Goal: Communication & Community: Answer question/provide support

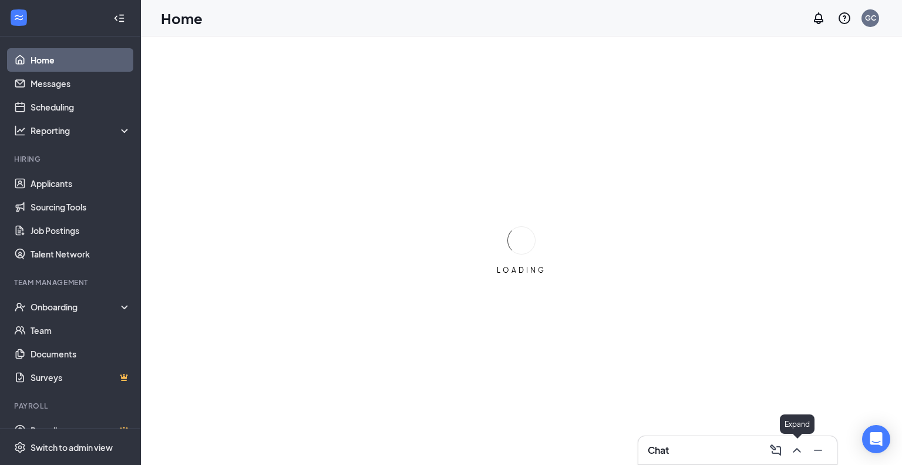
click at [790, 444] on div at bounding box center [795, 450] width 21 height 19
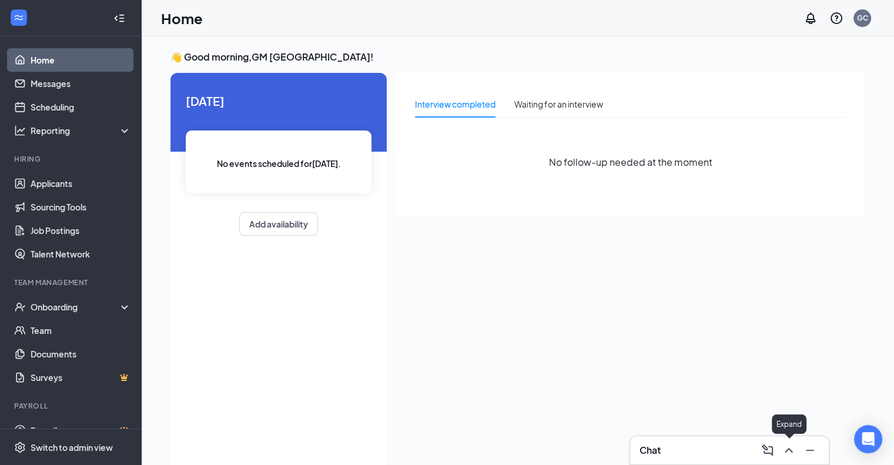
click at [788, 446] on icon "ChevronUp" at bounding box center [788, 450] width 14 height 14
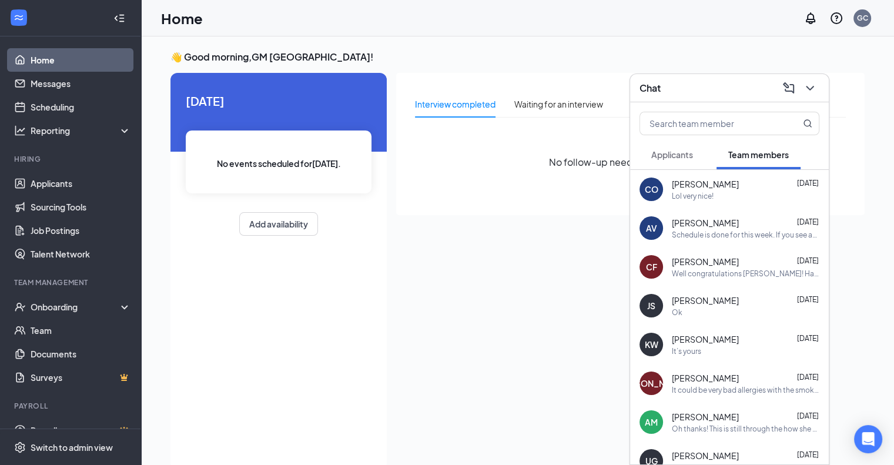
click at [717, 236] on div "Schedule is done for this week. If you see any kitchen shifts open up we can se…" at bounding box center [744, 235] width 147 height 10
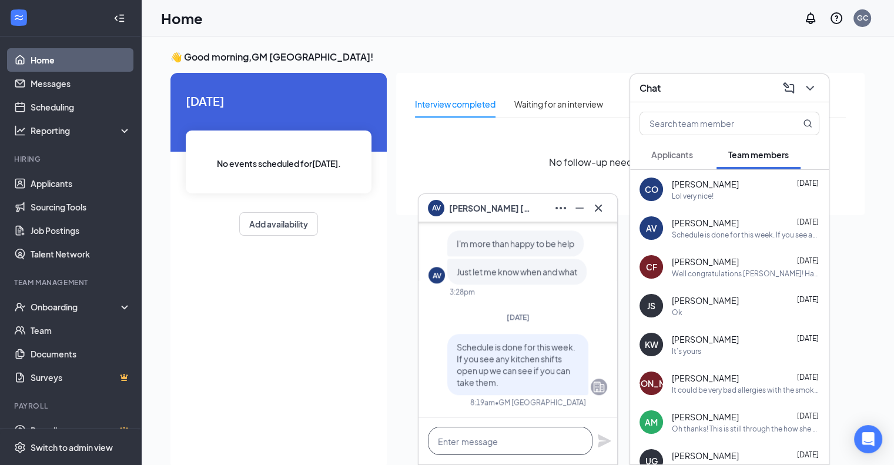
click at [499, 446] on textarea at bounding box center [510, 441] width 164 height 28
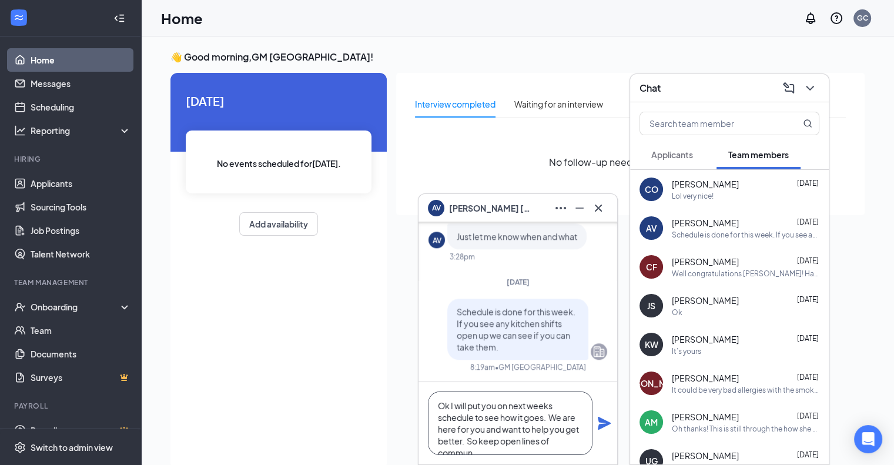
scroll to position [12, 0]
click at [503, 427] on textarea "Ok I will put you on next weeks schedule to see how it goes. We are here for yo…" at bounding box center [510, 422] width 164 height 63
type textarea "Ok I will put you on next weeks schedule to see how it goes. We are here for yo…"
click at [597, 421] on icon "Plane" at bounding box center [604, 423] width 14 height 14
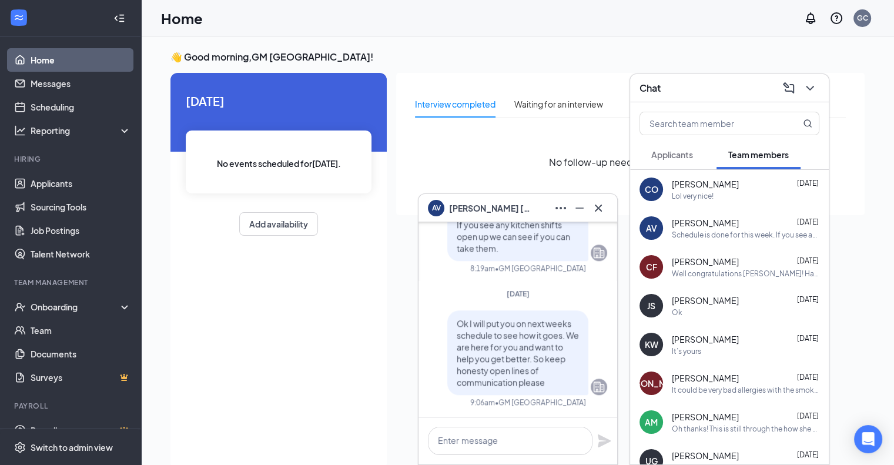
scroll to position [0, 0]
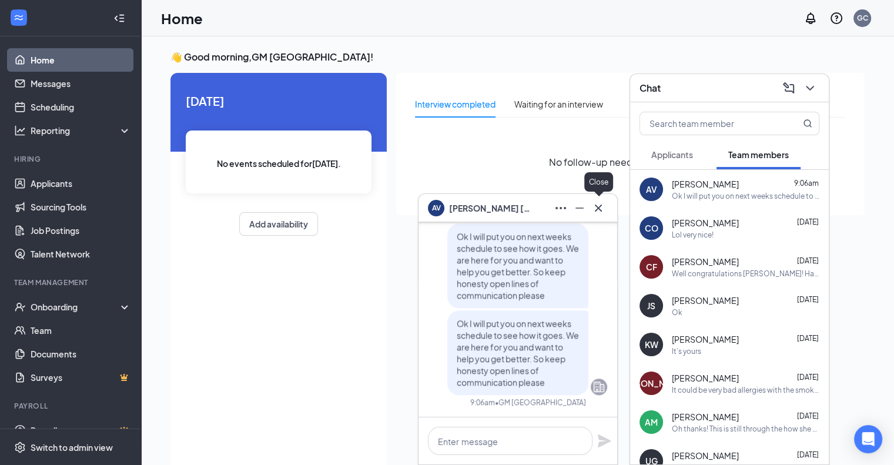
click at [605, 208] on icon "Cross" at bounding box center [598, 208] width 14 height 14
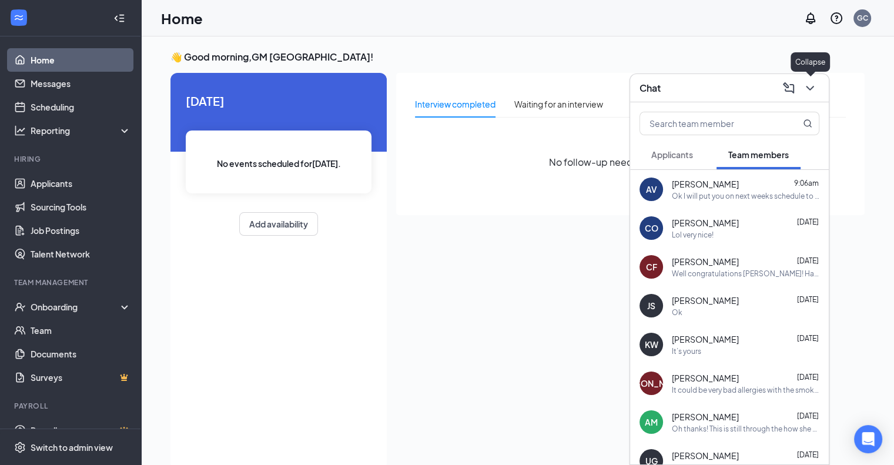
click at [812, 83] on icon "ChevronDown" at bounding box center [809, 88] width 14 height 14
